Goal: Contribute content: Contribute content

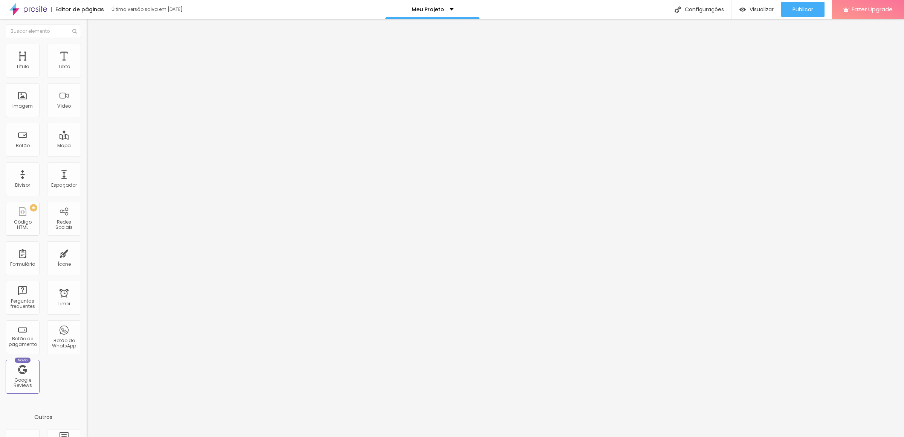
click at [87, 64] on div "Trocar imagem" at bounding box center [130, 61] width 87 height 5
click at [87, 65] on span "Trocar imagem" at bounding box center [107, 61] width 41 height 6
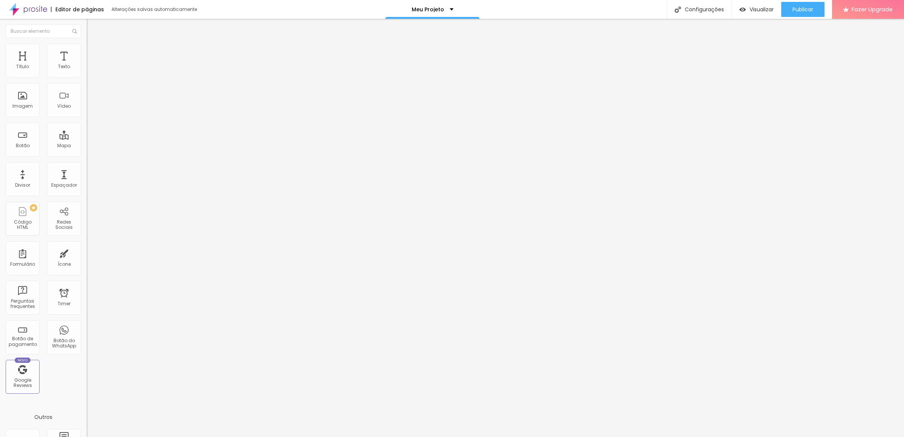
click at [87, 65] on span "Trocar imagem" at bounding box center [107, 61] width 41 height 6
click at [93, 52] on span "Estilo" at bounding box center [99, 49] width 12 height 6
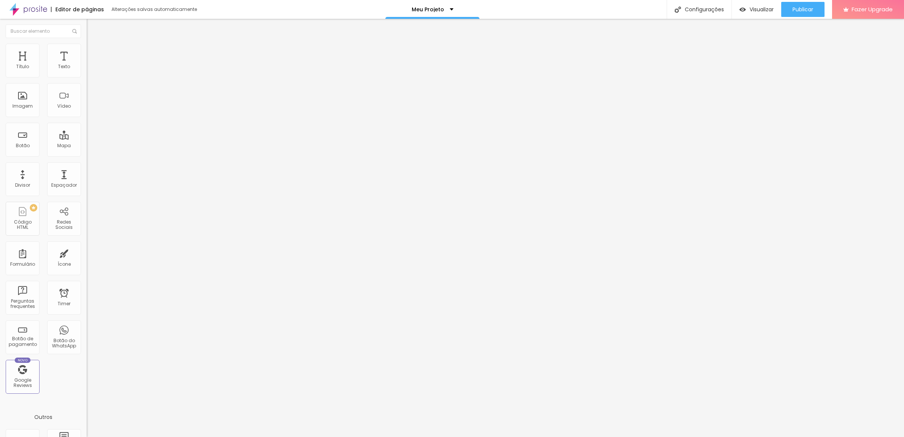
click at [93, 44] on span "Conteúdo" at bounding box center [104, 41] width 23 height 6
click at [426, 7] on p "Meu Projeto" at bounding box center [428, 9] width 32 height 5
click at [431, 5] on p "Meu Projeto" at bounding box center [432, 2] width 31 height 5
click at [431, 8] on p "Meu Projeto" at bounding box center [428, 9] width 32 height 5
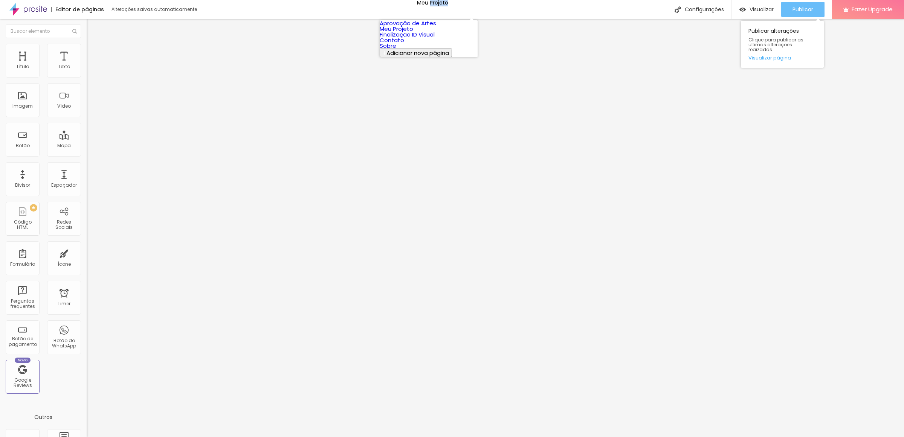
click at [824, 6] on button "Publicar" at bounding box center [802, 9] width 43 height 15
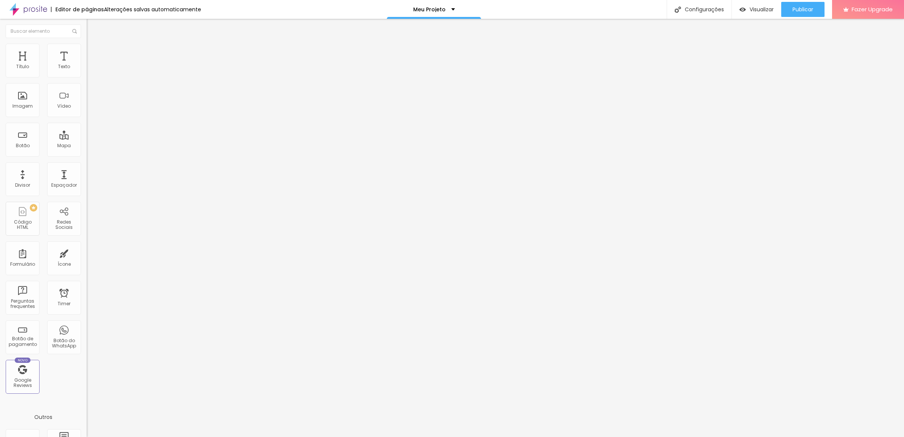
click at [87, 65] on span "Trocar imagem" at bounding box center [107, 61] width 41 height 6
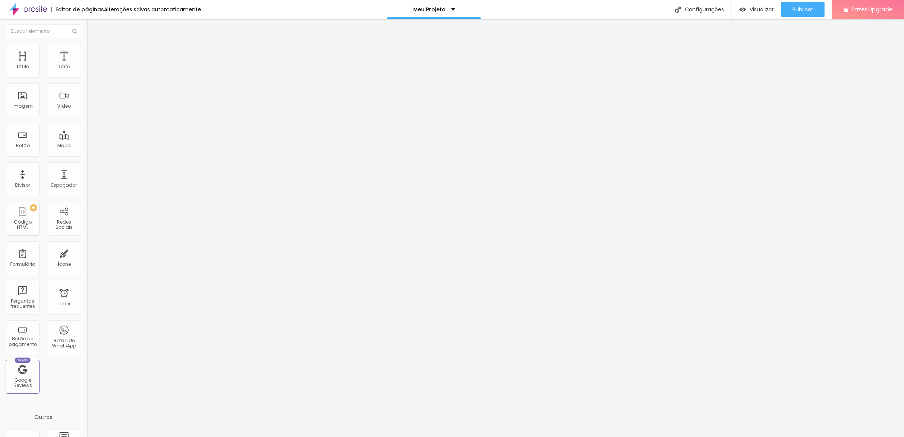
click at [87, 65] on span "Trocar imagem" at bounding box center [107, 61] width 41 height 6
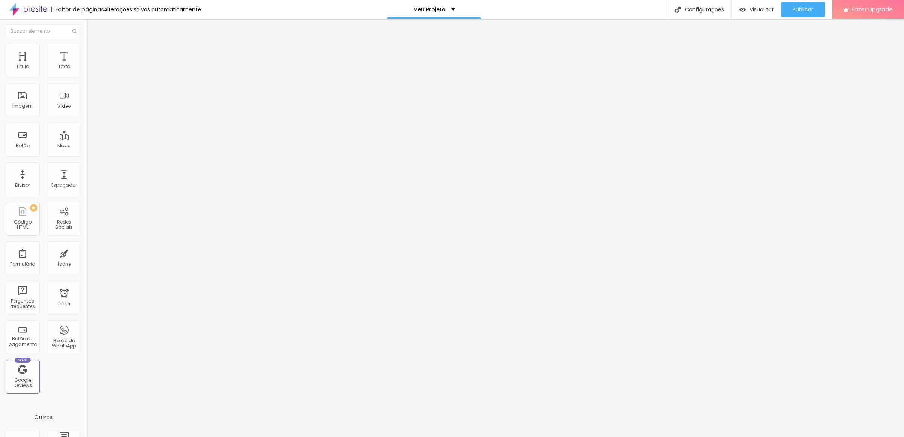
drag, startPoint x: 93, startPoint y: 115, endPoint x: 115, endPoint y: 113, distance: 21.5
click at [87, 65] on span "Trocar imagem" at bounding box center [107, 61] width 41 height 6
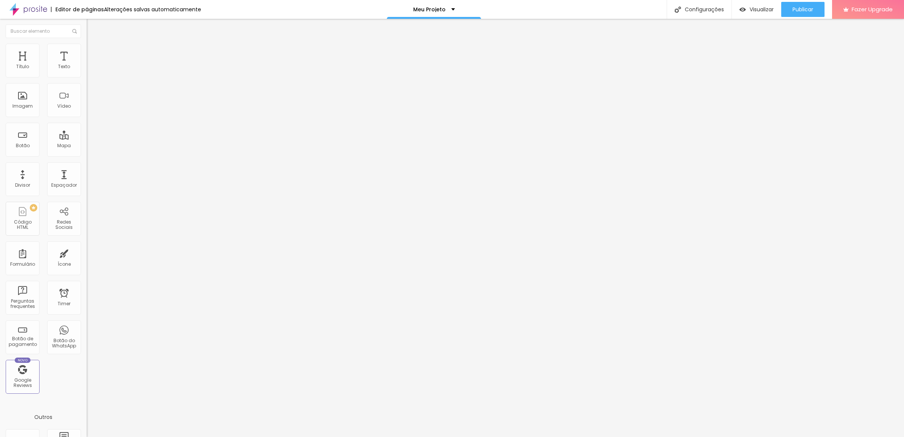
click at [87, 65] on span "Trocar imagem" at bounding box center [107, 61] width 41 height 6
click at [796, 9] on span "Publicar" at bounding box center [803, 9] width 21 height 6
